Goal: Task Accomplishment & Management: Manage account settings

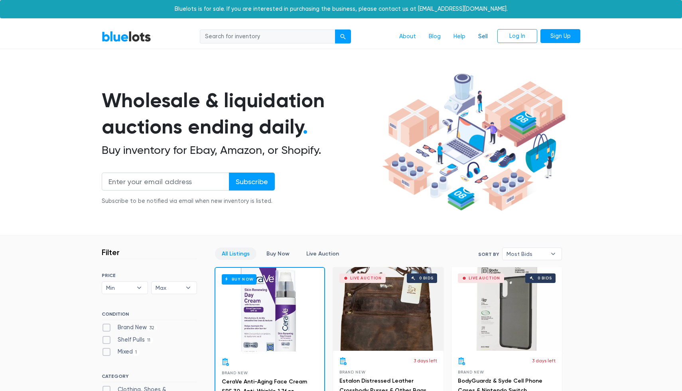
click at [485, 36] on link "Sell" at bounding box center [483, 36] width 22 height 15
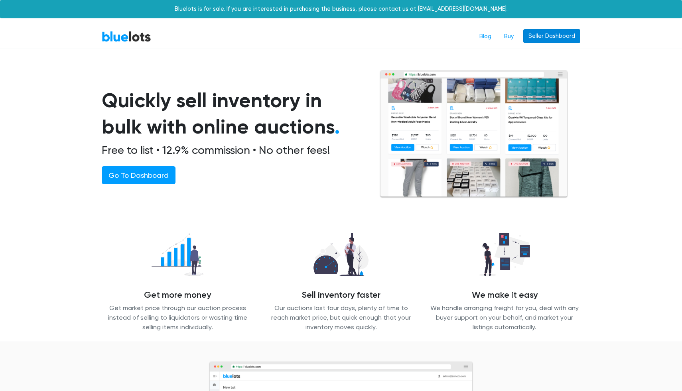
click at [551, 34] on link "Seller Dashboard" at bounding box center [551, 36] width 57 height 14
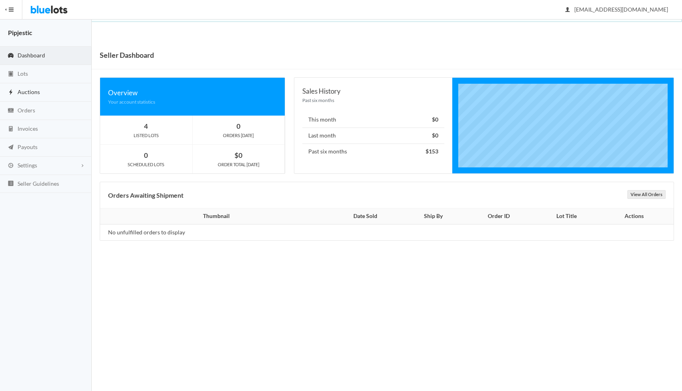
click at [49, 95] on link "Auctions" at bounding box center [46, 92] width 92 height 18
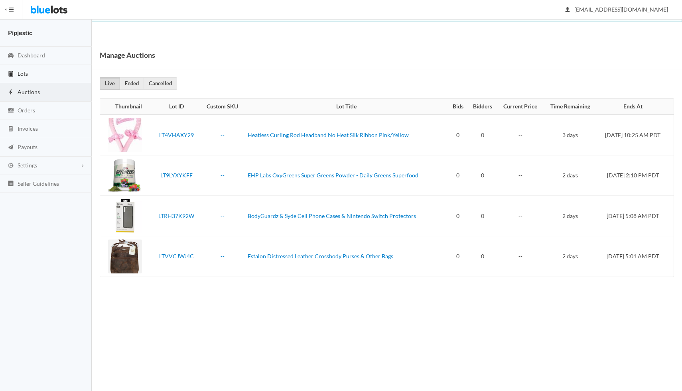
click at [34, 72] on link "Lots" at bounding box center [46, 74] width 92 height 18
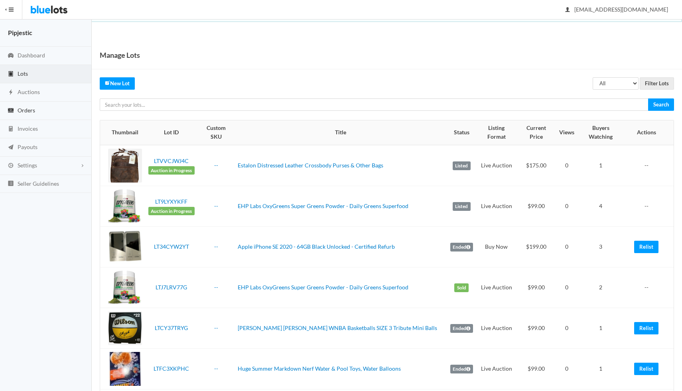
click at [32, 115] on link "Orders" at bounding box center [46, 111] width 92 height 18
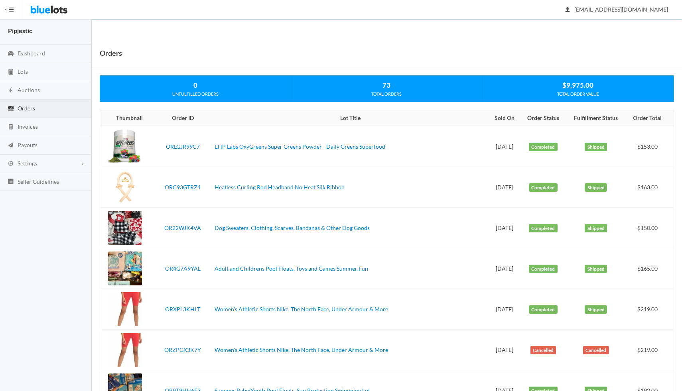
scroll to position [3, 0]
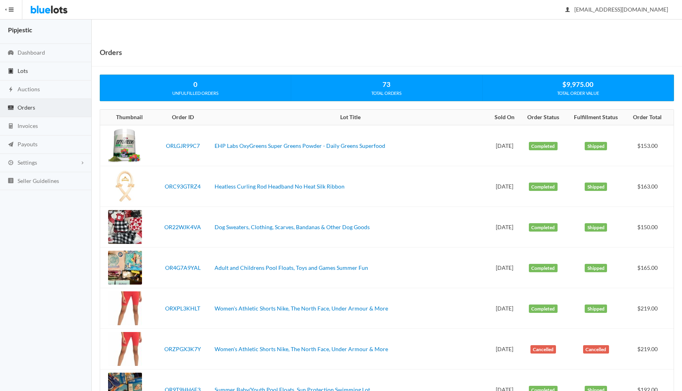
click at [38, 74] on link "Lots" at bounding box center [46, 71] width 92 height 18
